Goal: Transaction & Acquisition: Purchase product/service

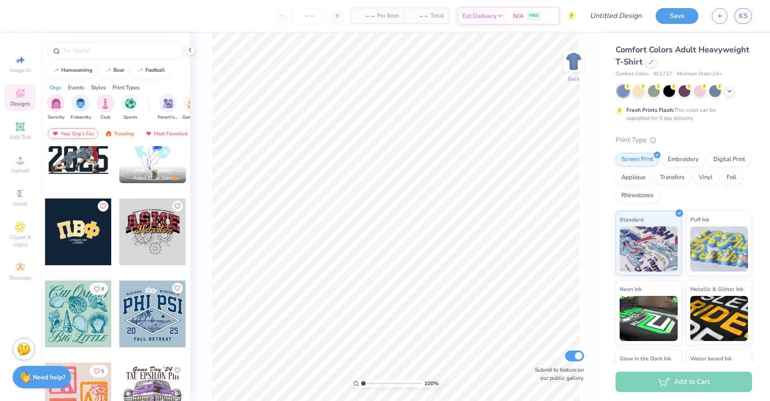
scroll to position [1805, 0]
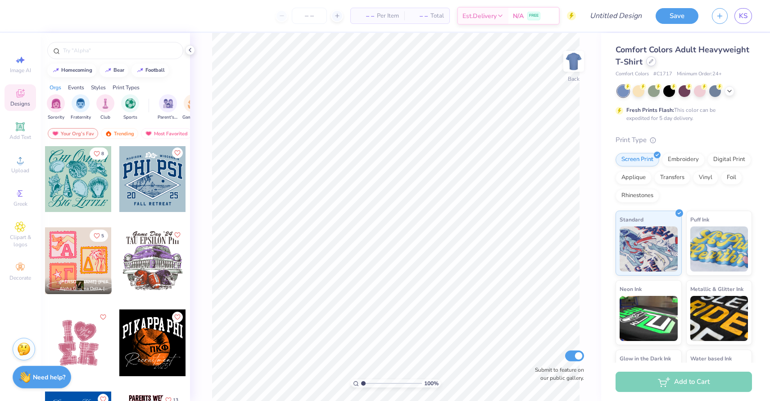
click at [651, 62] on icon at bounding box center [651, 61] width 5 height 5
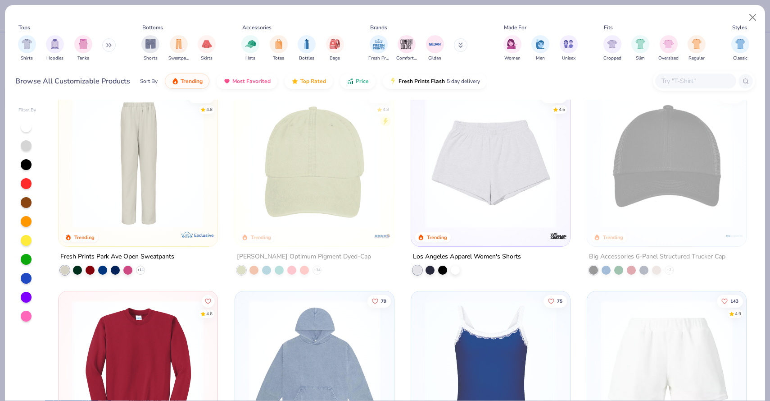
scroll to position [1740, 0]
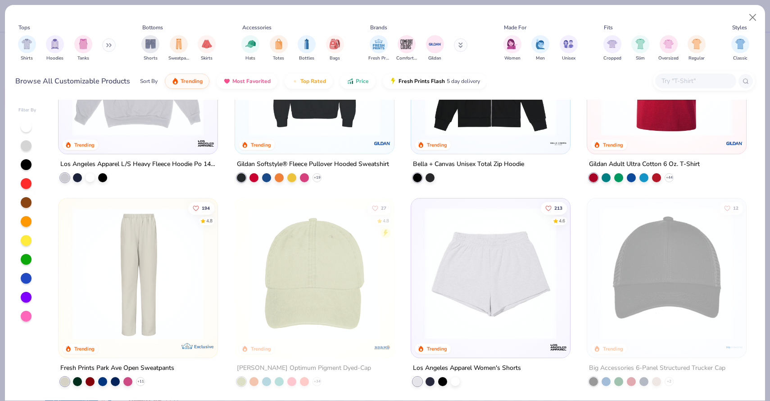
click at [105, 44] on button at bounding box center [109, 45] width 14 height 14
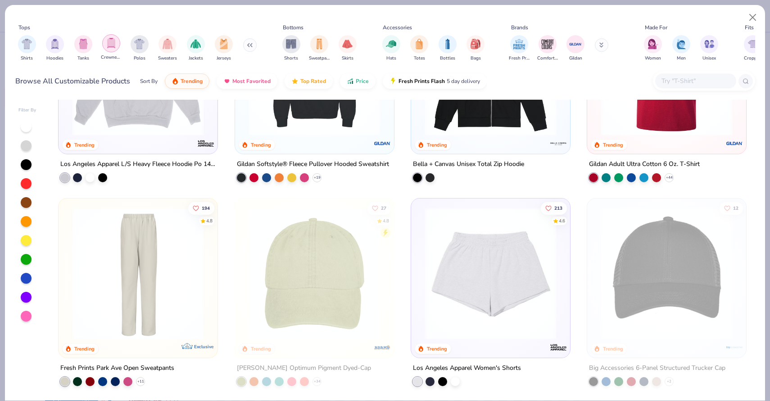
click at [109, 46] on img "filter for Crewnecks" at bounding box center [111, 43] width 10 height 10
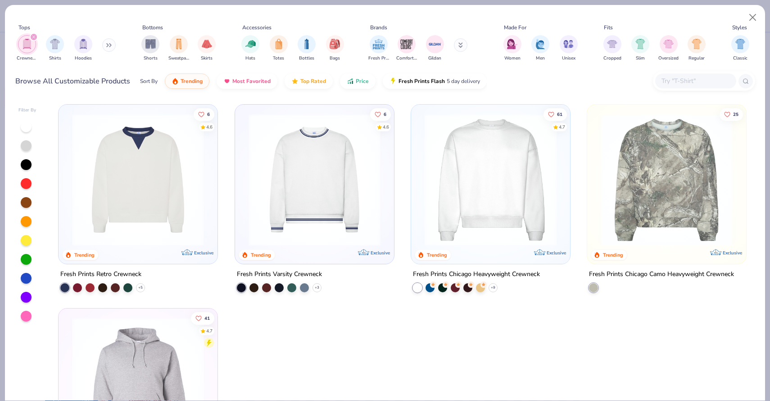
click at [420, 215] on img at bounding box center [349, 180] width 141 height 132
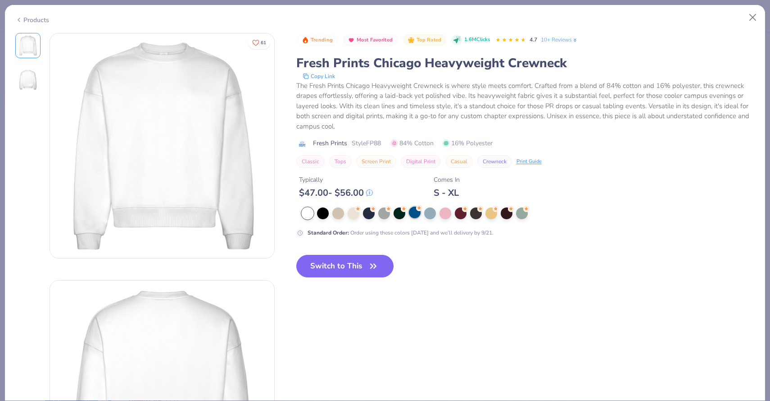
click at [414, 213] on div at bounding box center [415, 212] width 12 height 12
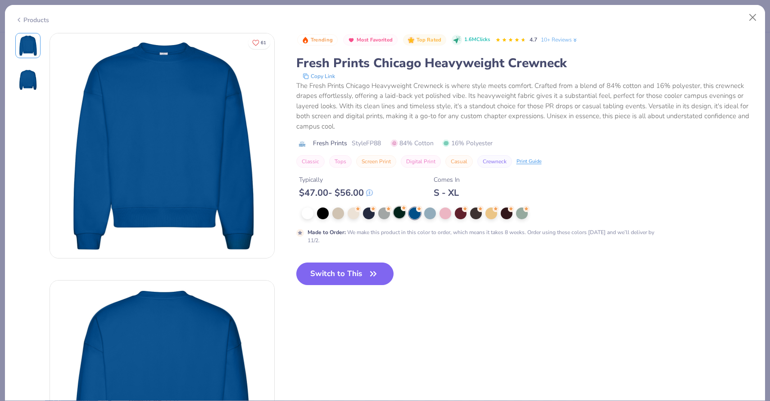
click at [397, 215] on div at bounding box center [400, 212] width 12 height 12
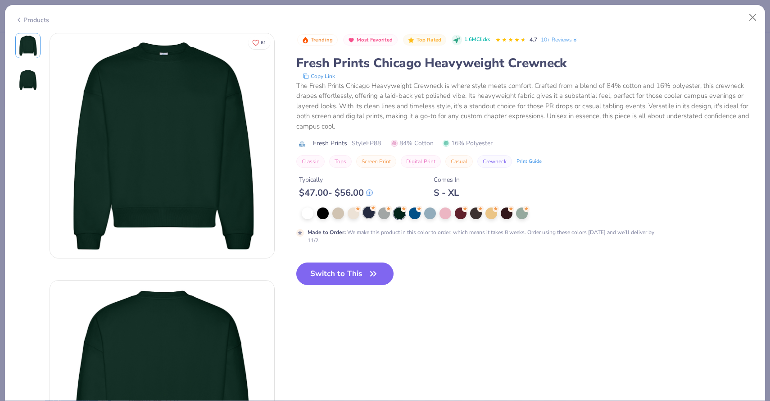
click at [371, 215] on div at bounding box center [369, 212] width 12 height 12
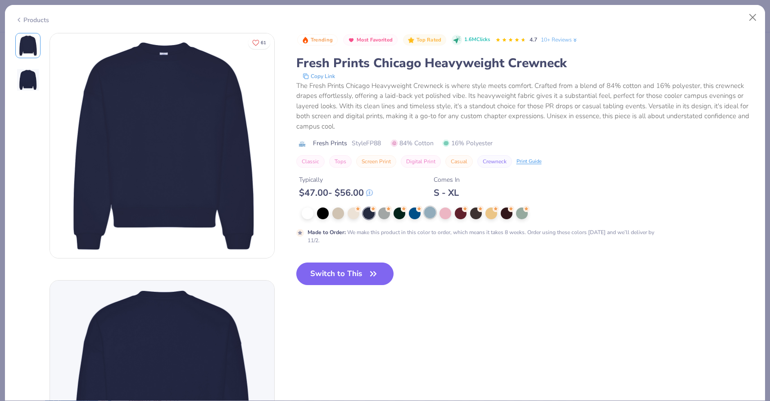
click at [431, 212] on div at bounding box center [430, 212] width 12 height 12
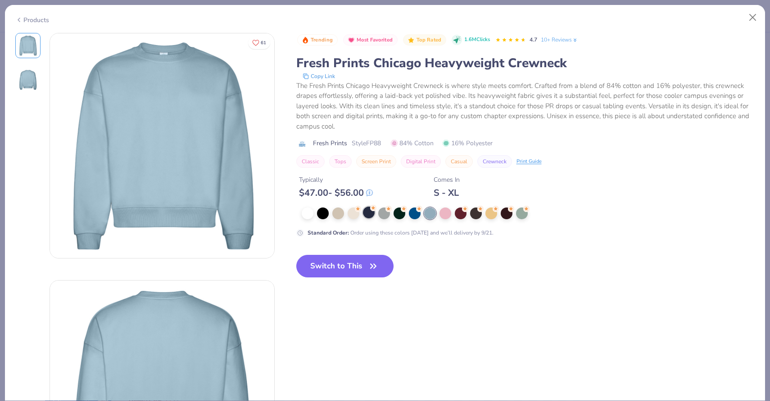
click at [371, 210] on circle at bounding box center [373, 208] width 6 height 6
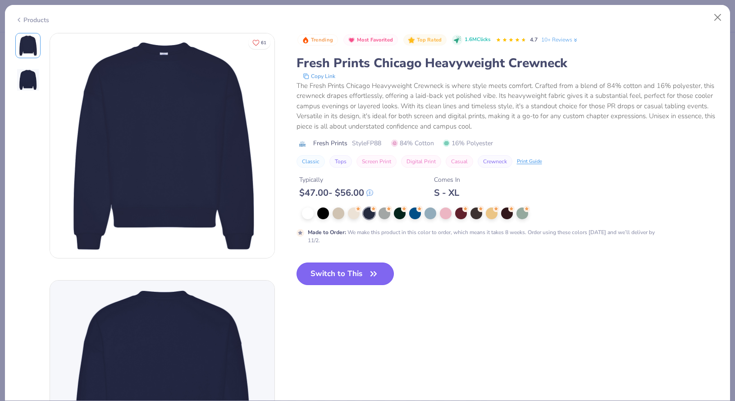
click at [344, 276] on button "Switch to This" at bounding box center [345, 273] width 98 height 23
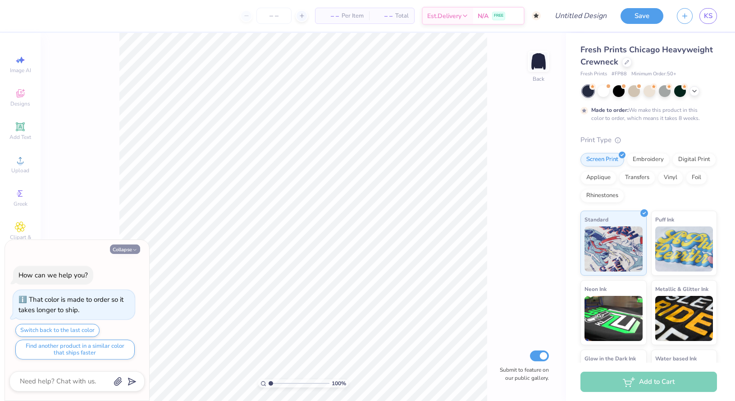
click at [125, 246] on button "Collapse" at bounding box center [125, 248] width 30 height 9
type textarea "x"
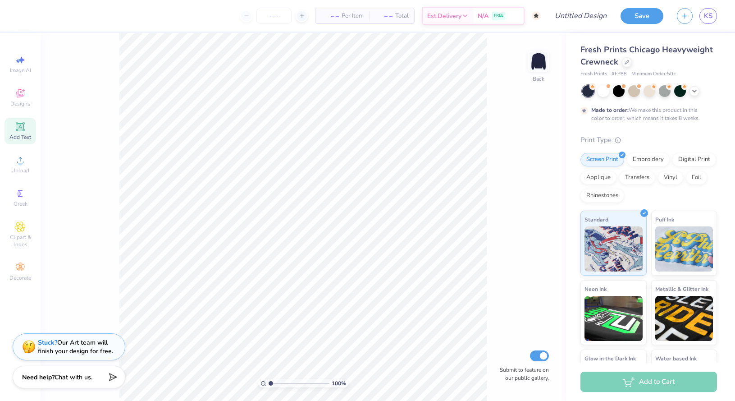
click at [18, 132] on div "Add Text" at bounding box center [21, 131] width 32 height 27
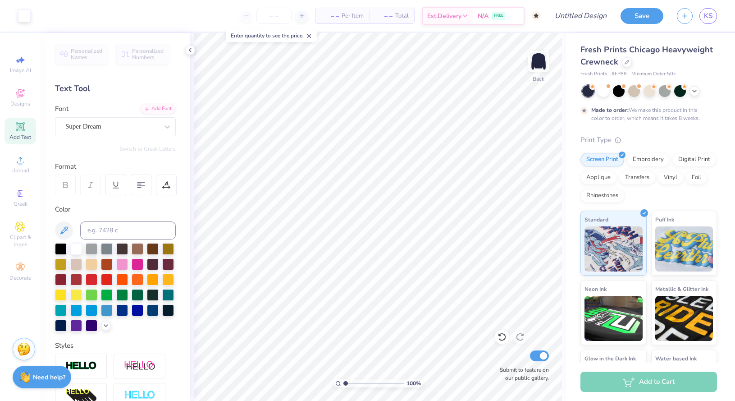
click at [20, 23] on div "Art colors" at bounding box center [15, 16] width 31 height 32
